Goal: Transaction & Acquisition: Purchase product/service

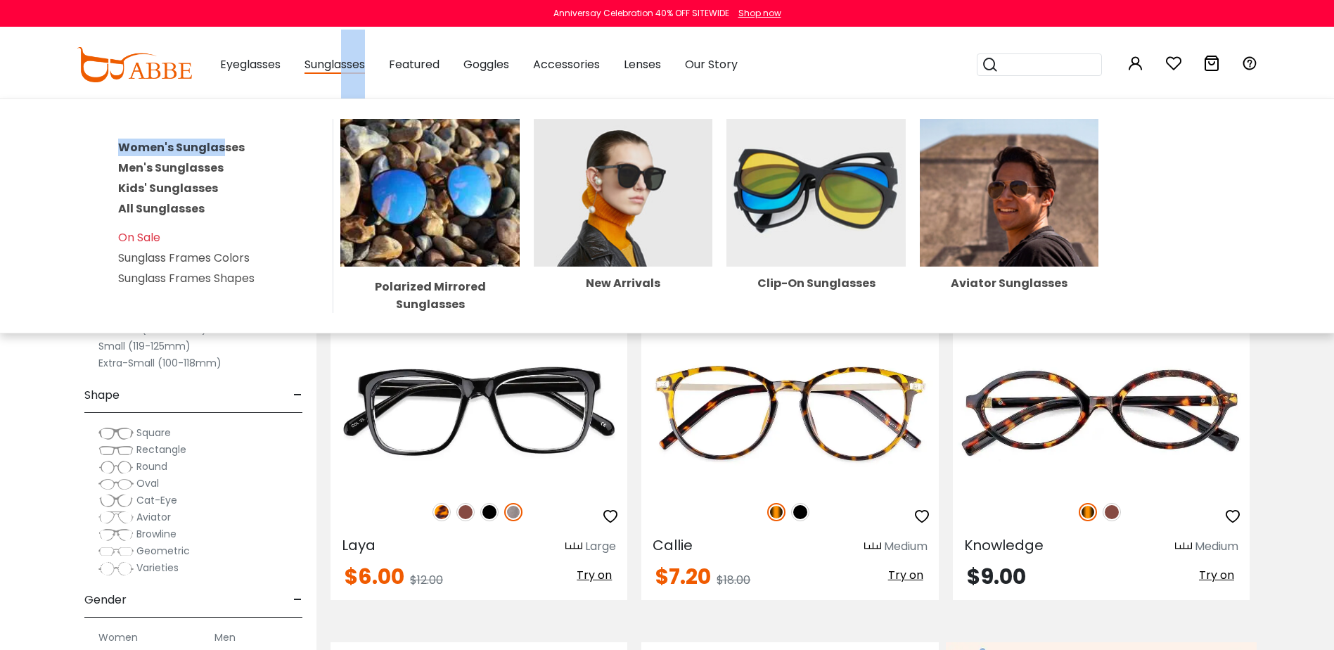
drag, startPoint x: 341, startPoint y: 65, endPoint x: 220, endPoint y: 130, distance: 137.5
click at [304, 100] on div "Sunglasses Women's Sunglasses Men's Sunglasses Kids' Sunglasses All Sunglasses …" at bounding box center [334, 65] width 60 height 70
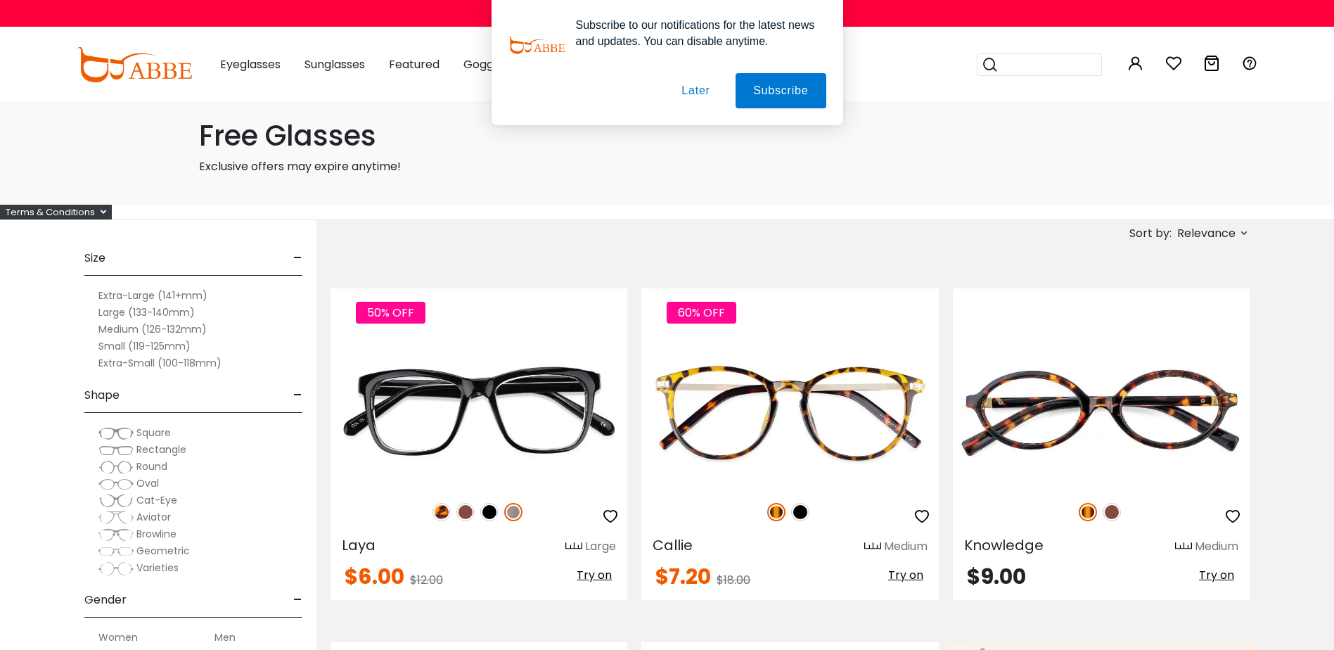
drag, startPoint x: 220, startPoint y: 130, endPoint x: 418, endPoint y: 14, distance: 229.1
click at [418, 14] on div "Subscribe to our notifications for the latest news and updates. You can disable…" at bounding box center [667, 62] width 1334 height 125
drag, startPoint x: 697, startPoint y: 88, endPoint x: 536, endPoint y: 98, distance: 160.6
click at [696, 88] on button "Later" at bounding box center [695, 90] width 63 height 35
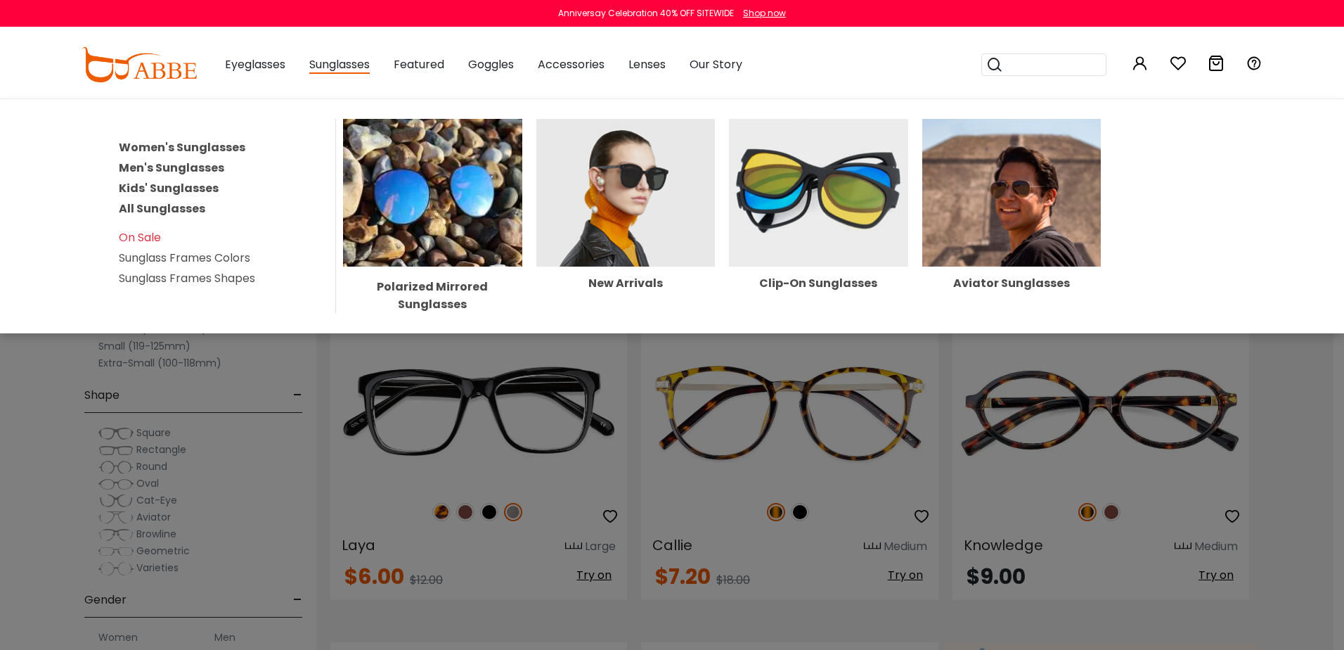
click at [197, 150] on link "Women's Sunglasses" at bounding box center [182, 147] width 127 height 16
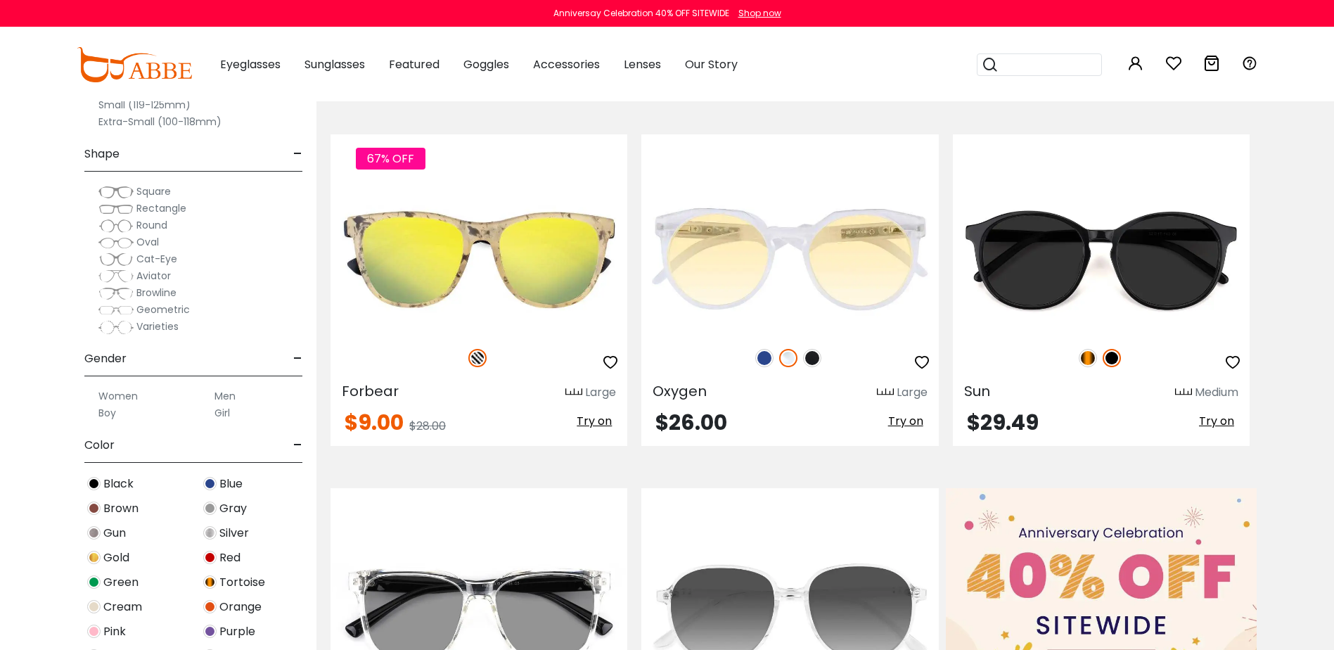
scroll to position [211, 0]
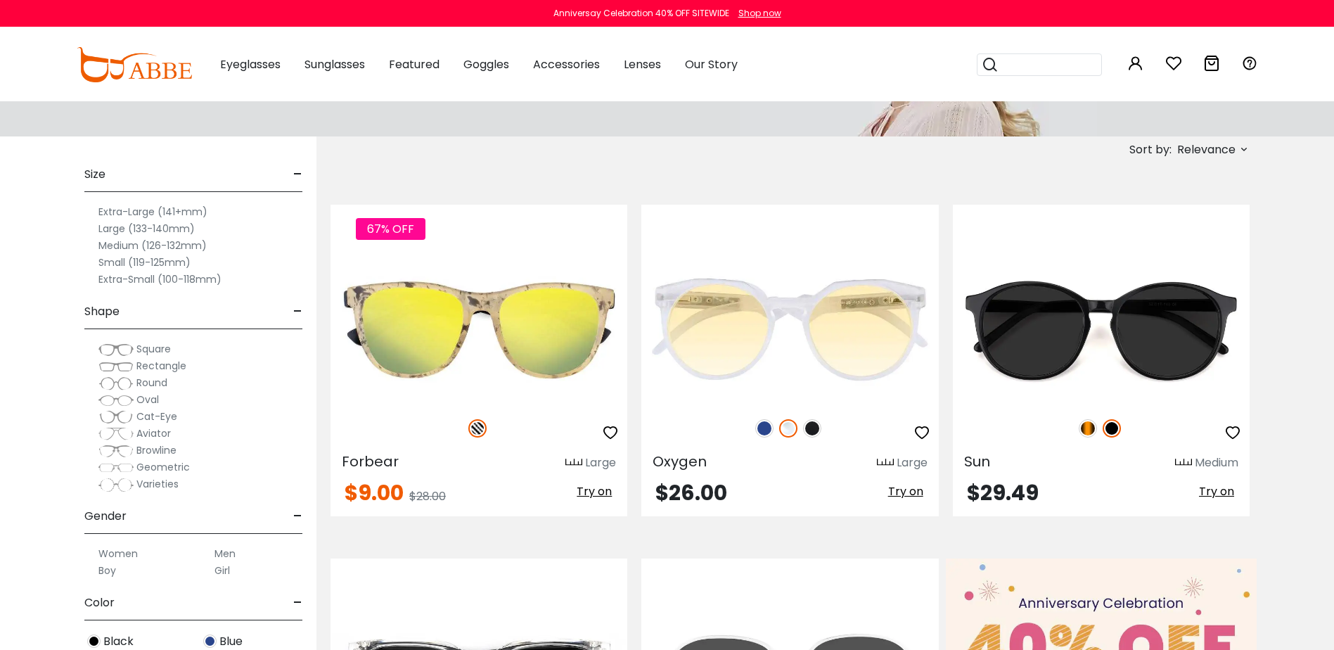
click at [128, 244] on label "Medium (126-132mm)" at bounding box center [152, 245] width 108 height 17
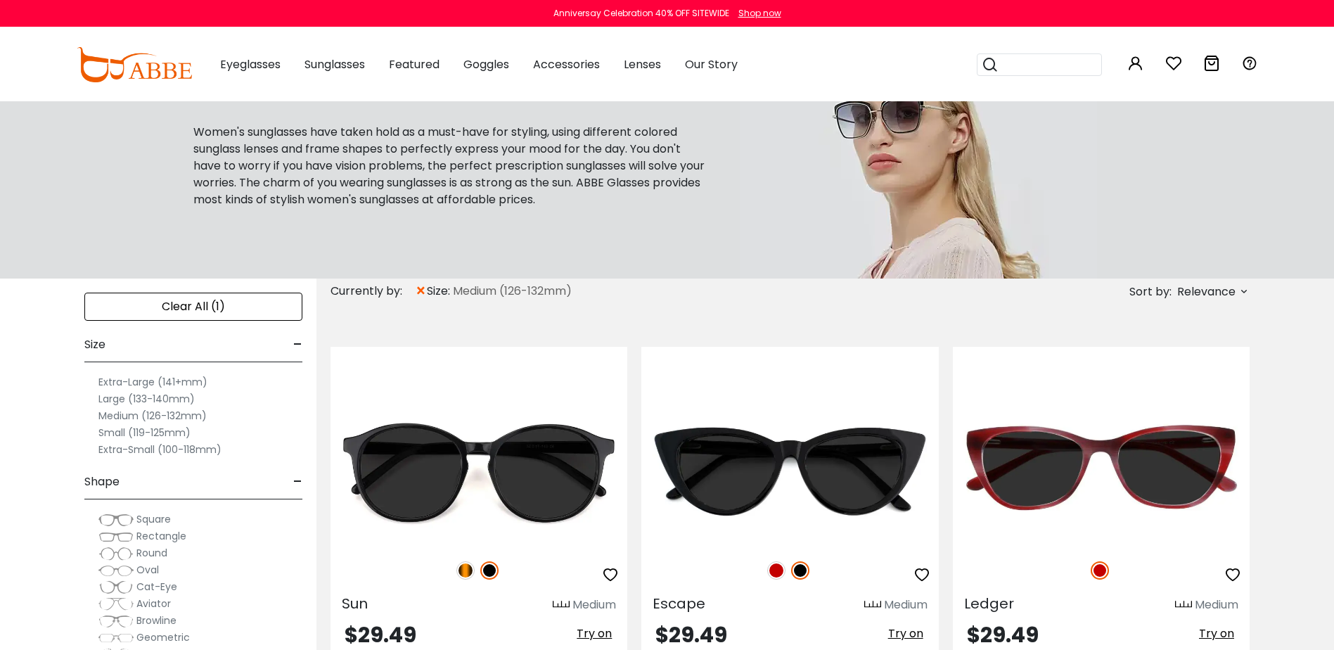
scroll to position [352, 0]
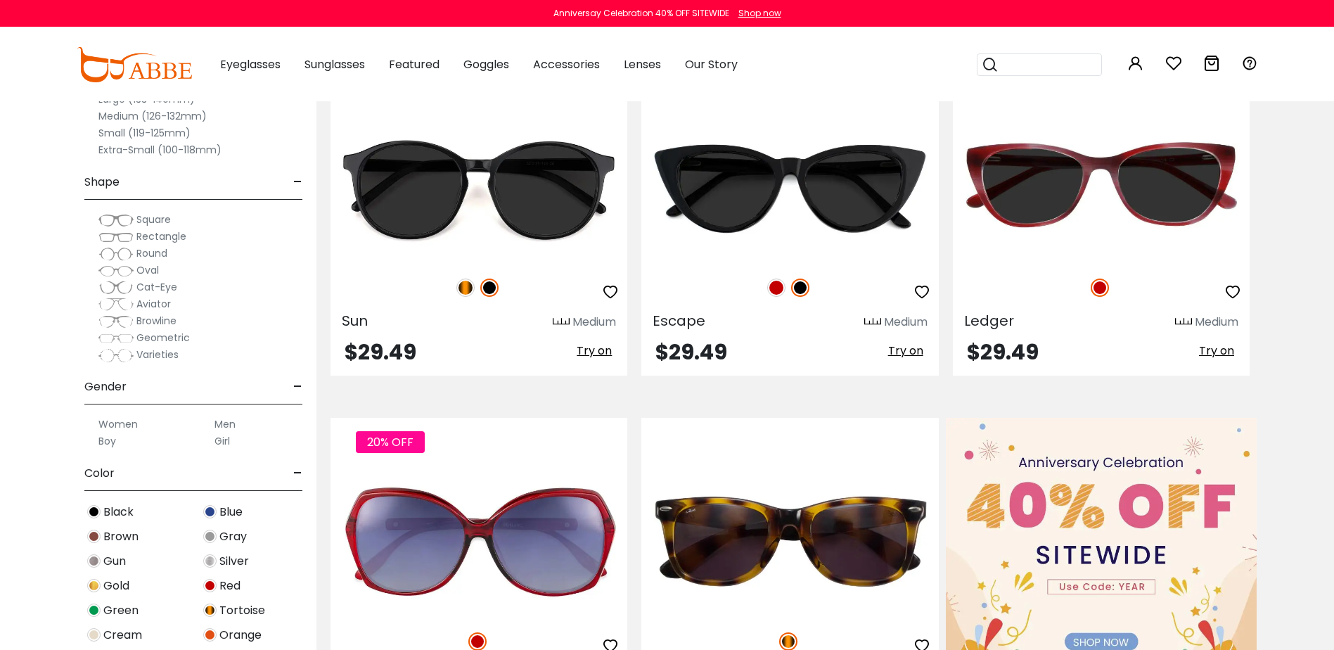
click at [155, 219] on span "Square" at bounding box center [153, 219] width 34 height 14
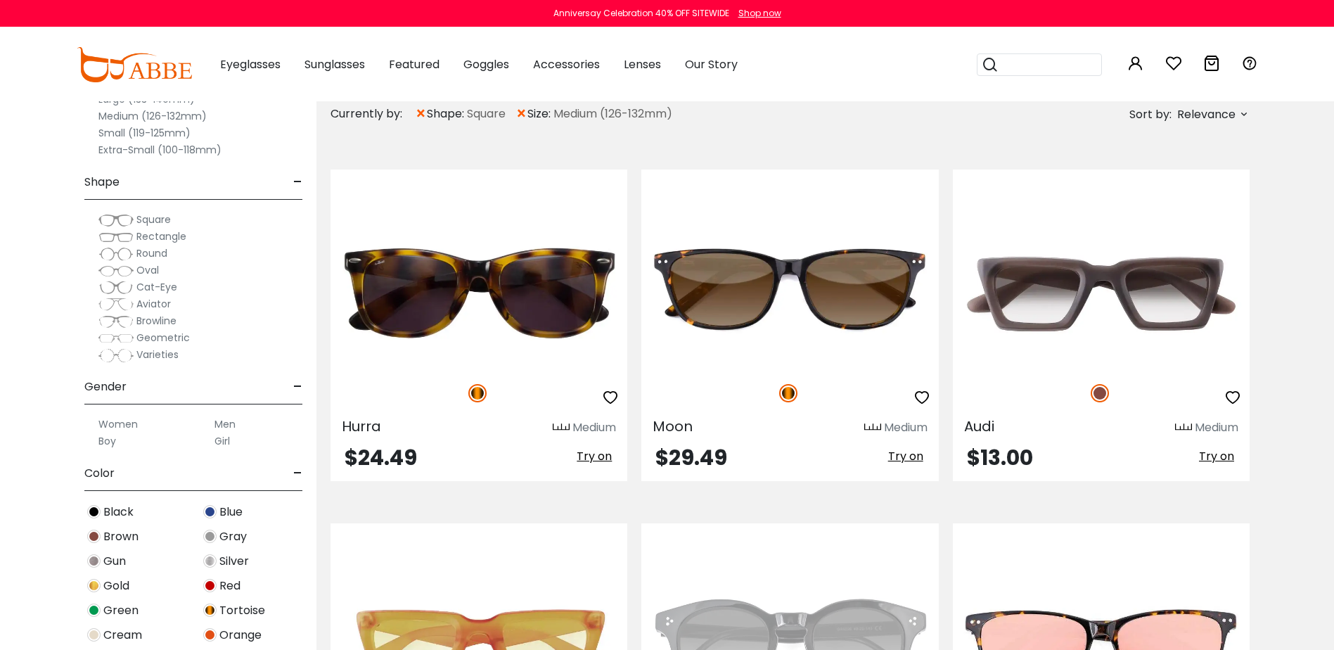
scroll to position [352, 0]
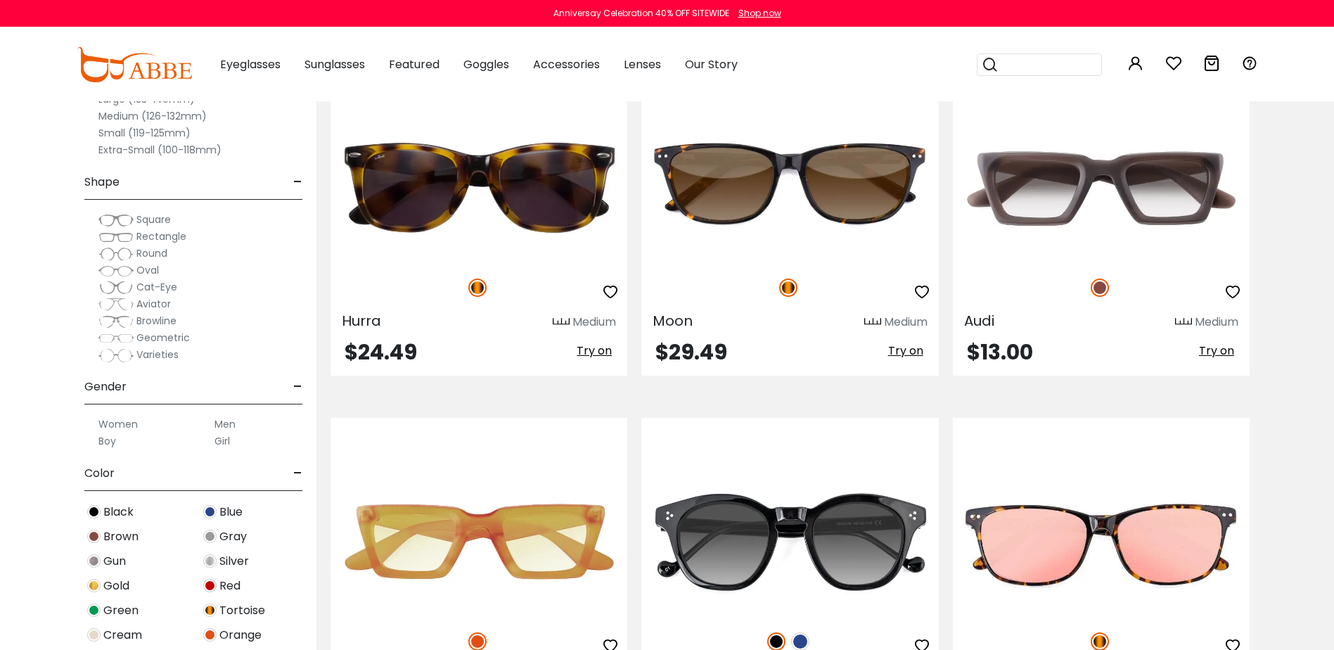
click at [143, 303] on span "Aviator" at bounding box center [153, 304] width 34 height 14
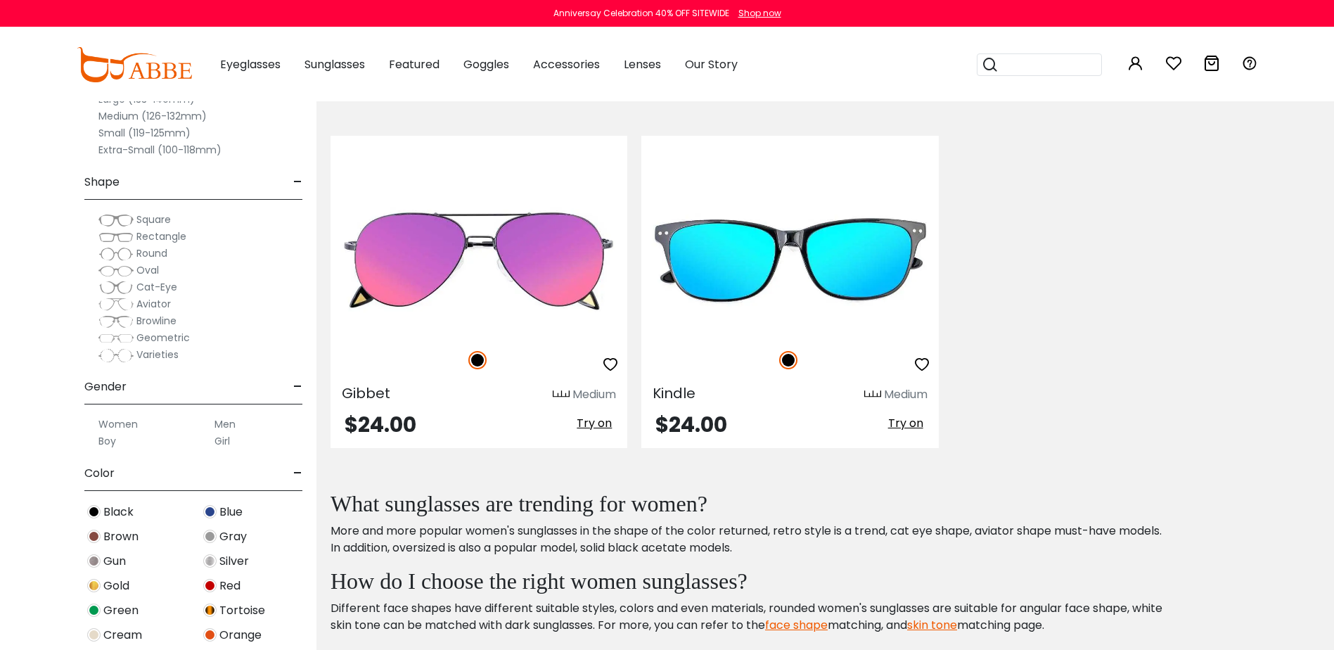
scroll to position [1547, 0]
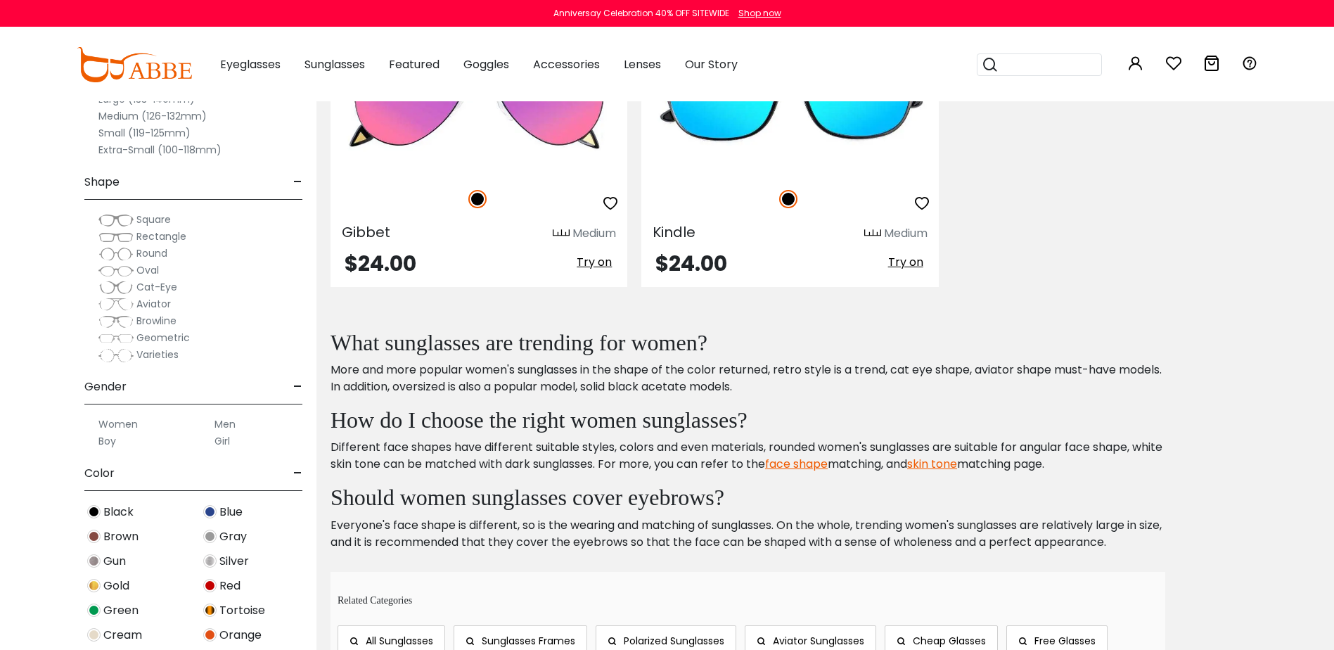
click at [162, 223] on span "Square" at bounding box center [153, 219] width 34 height 14
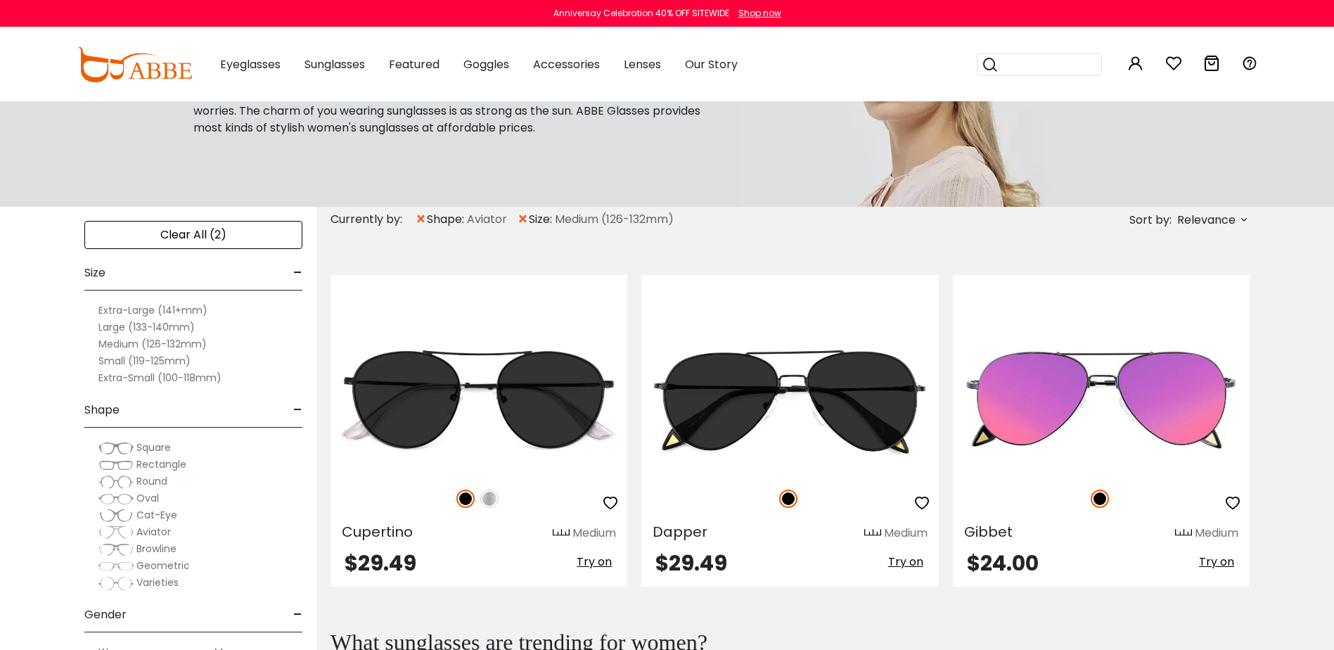
scroll to position [211, 0]
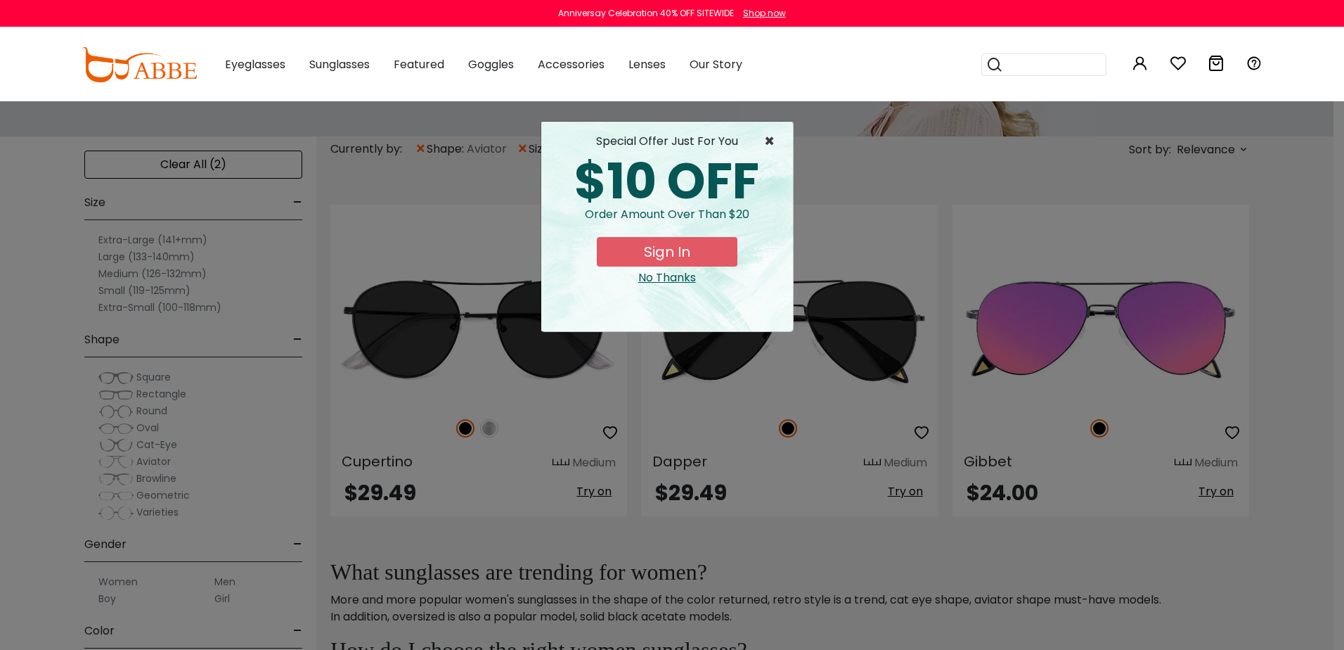
click at [773, 139] on span "×" at bounding box center [773, 141] width 18 height 17
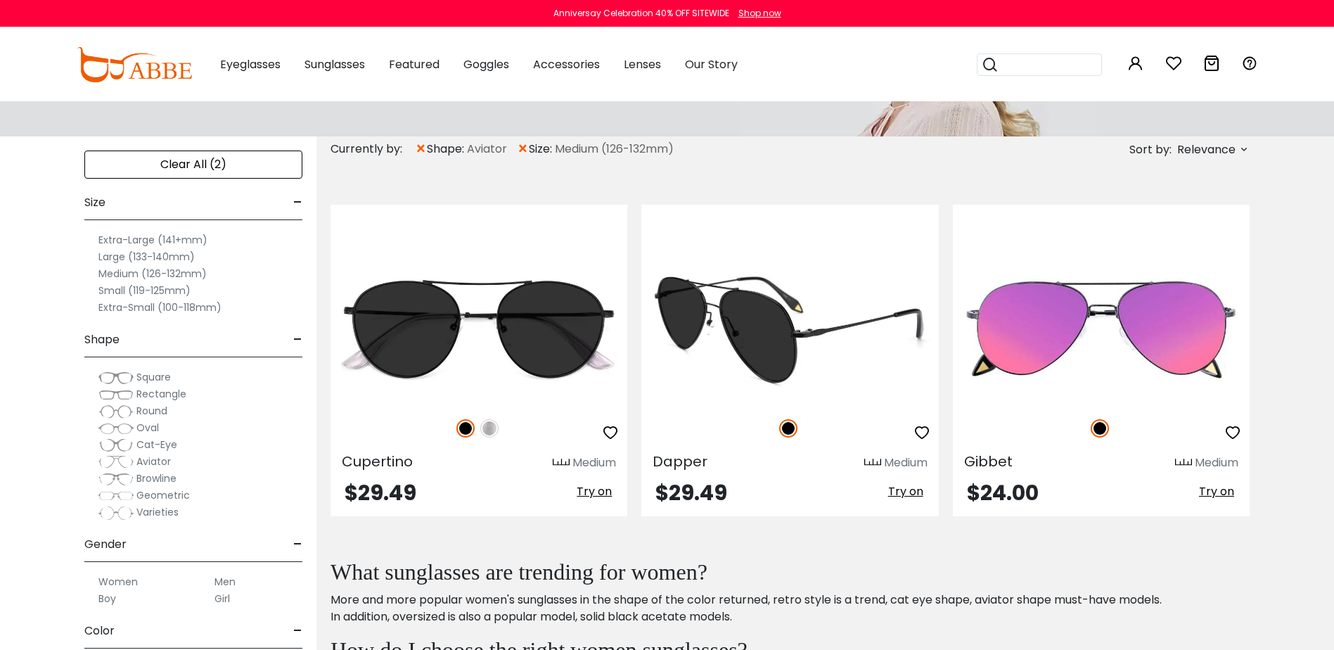
click at [775, 302] on img at bounding box center [789, 329] width 297 height 148
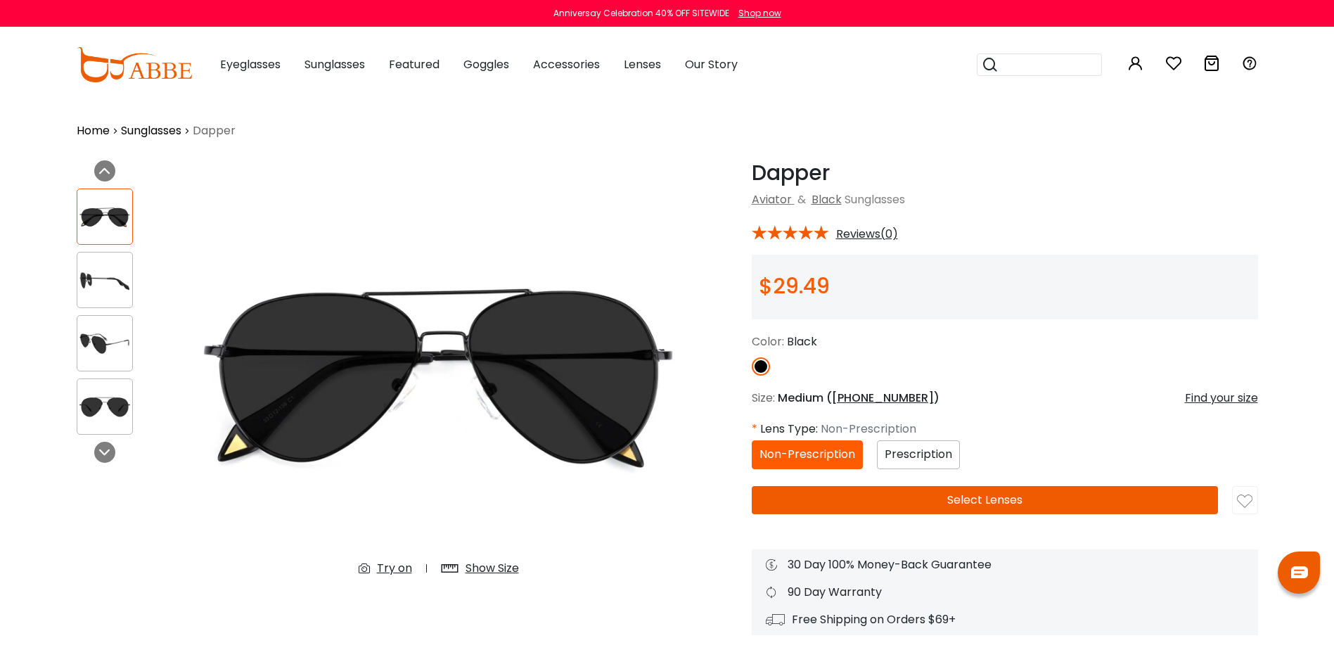
click at [92, 407] on img at bounding box center [104, 406] width 55 height 27
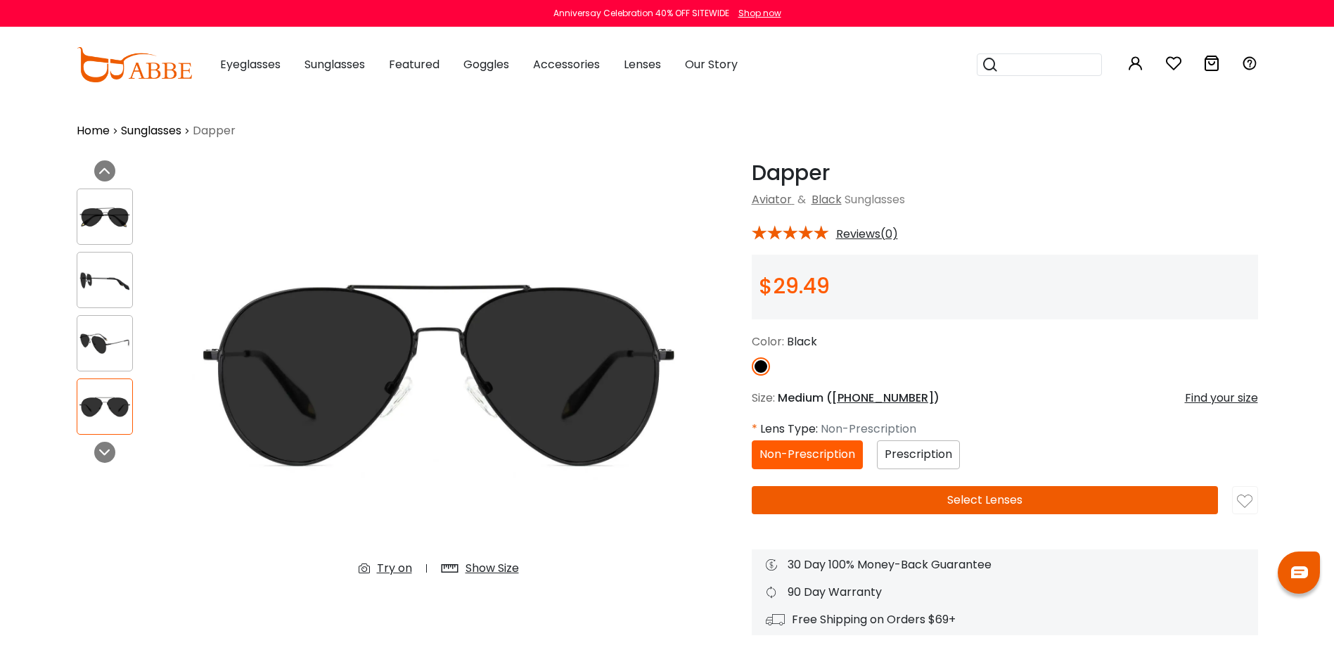
click at [98, 340] on img at bounding box center [104, 343] width 55 height 27
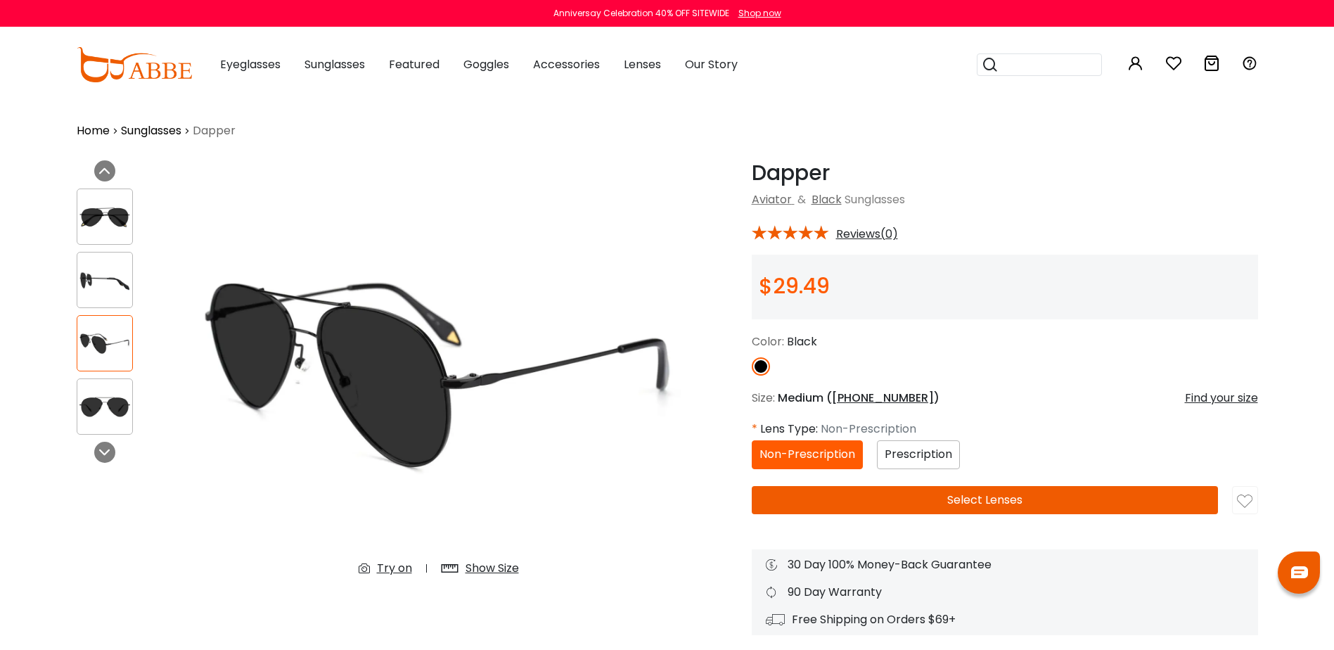
click at [95, 269] on img at bounding box center [104, 279] width 55 height 27
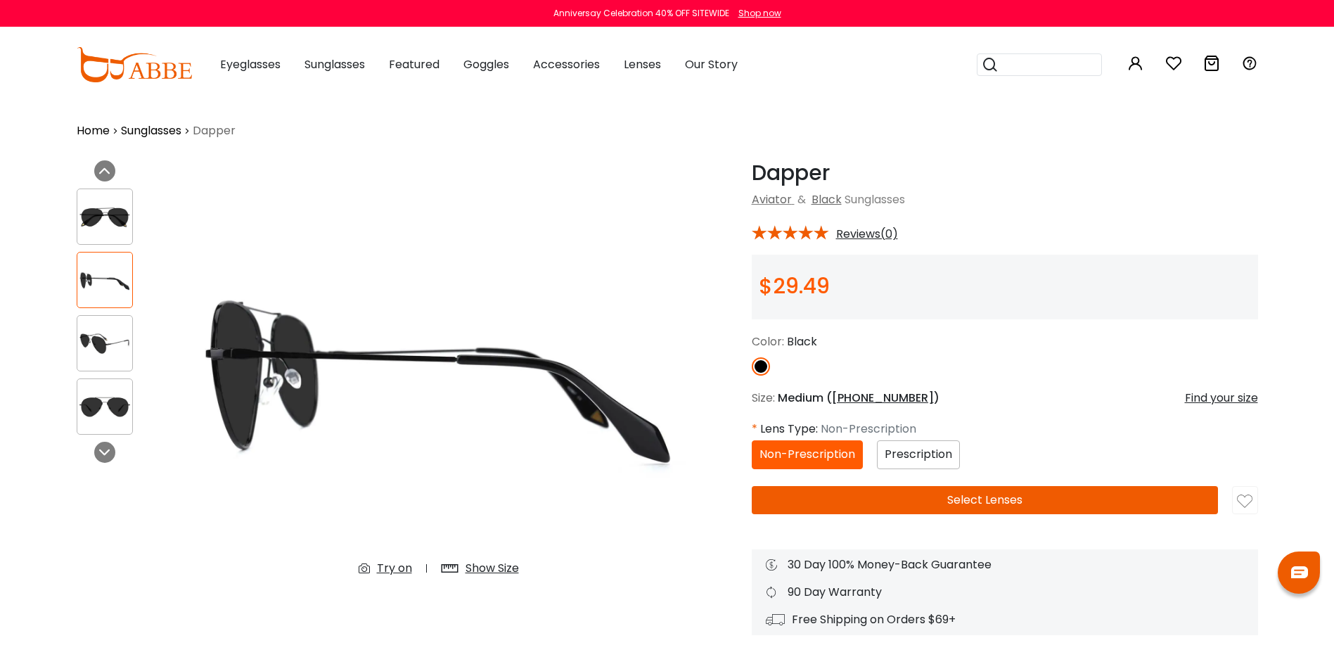
click at [104, 208] on img at bounding box center [104, 216] width 55 height 27
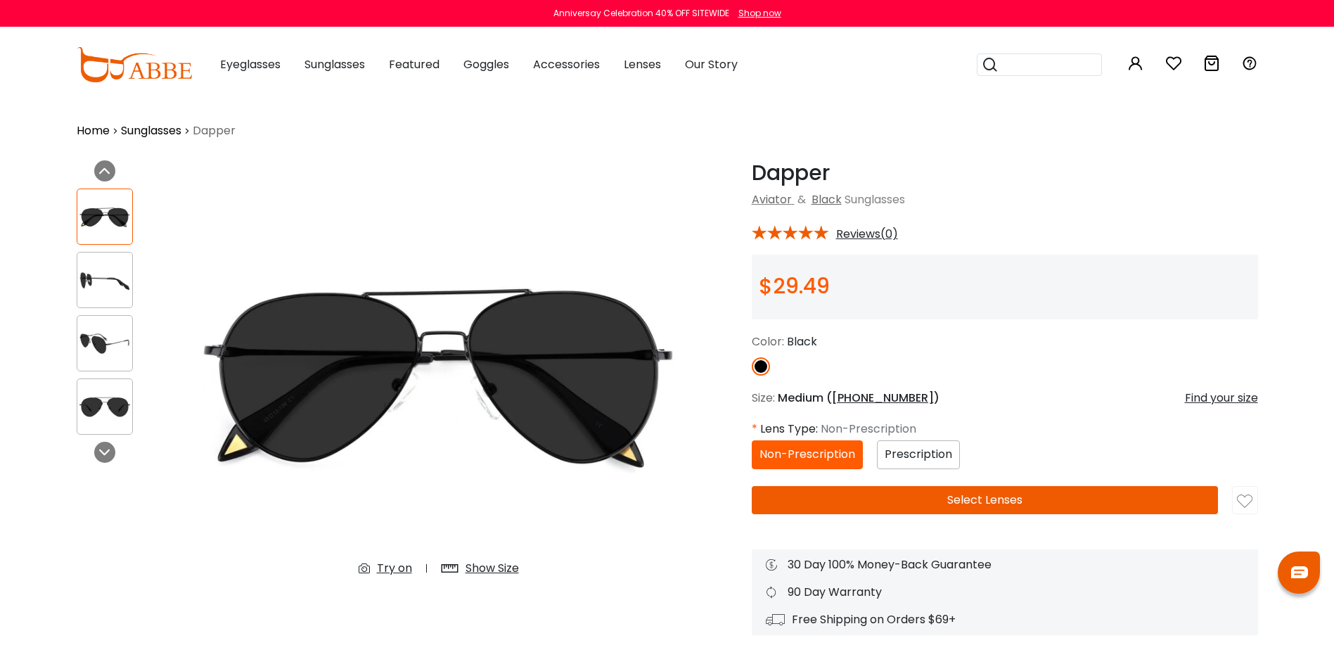
drag, startPoint x: 104, startPoint y: 208, endPoint x: 57, endPoint y: 202, distance: 47.5
drag, startPoint x: 57, startPoint y: 202, endPoint x: 59, endPoint y: 145, distance: 57.0
click at [112, 276] on img at bounding box center [104, 279] width 55 height 27
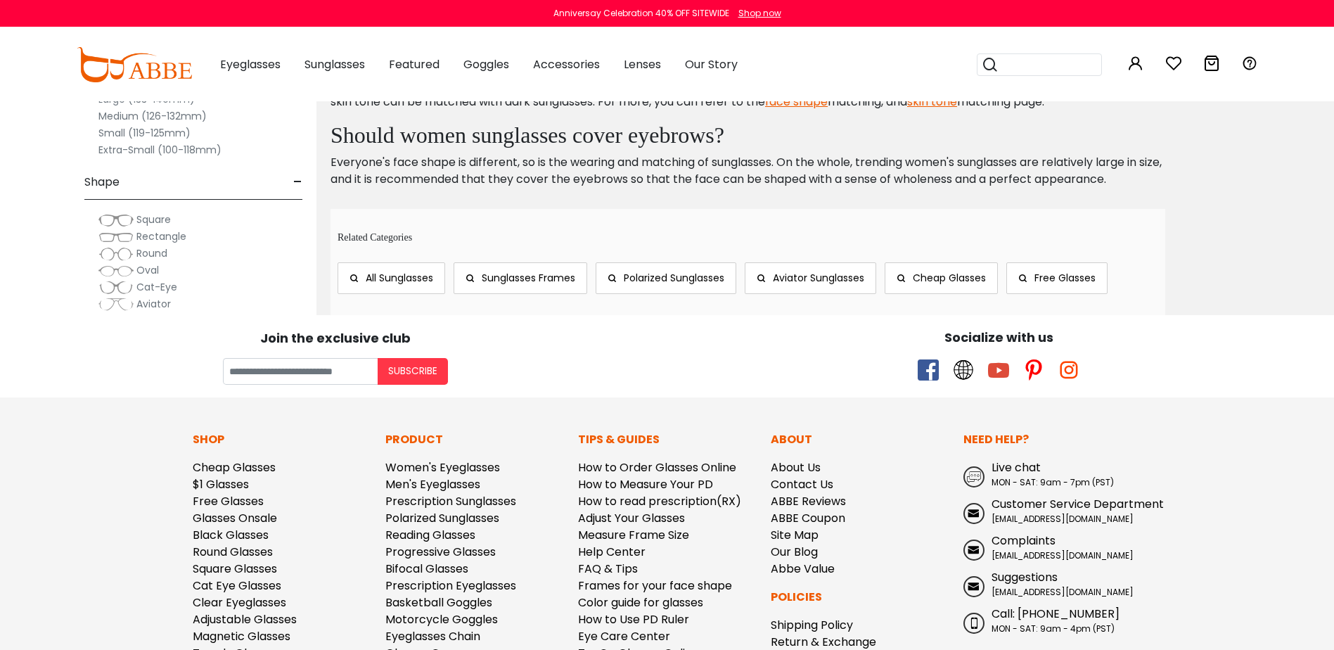
scroll to position [939, 0]
